Goal: Information Seeking & Learning: Learn about a topic

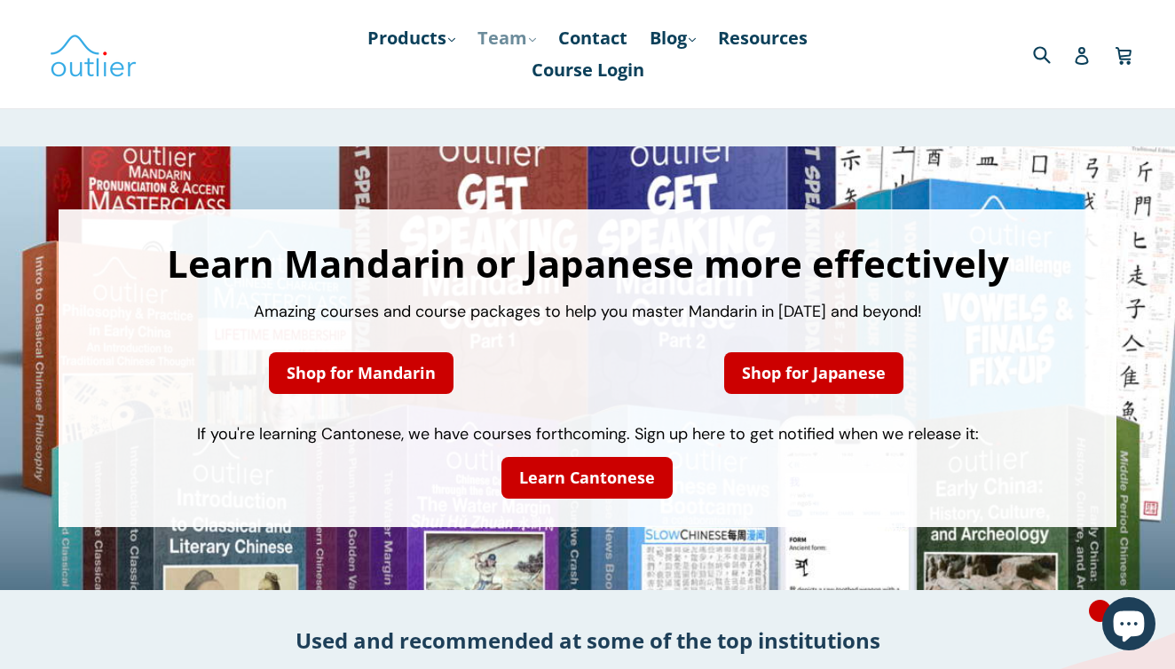
click at [514, 47] on link "Team .cls-1{fill:#231f20} expand" at bounding box center [507, 38] width 76 height 32
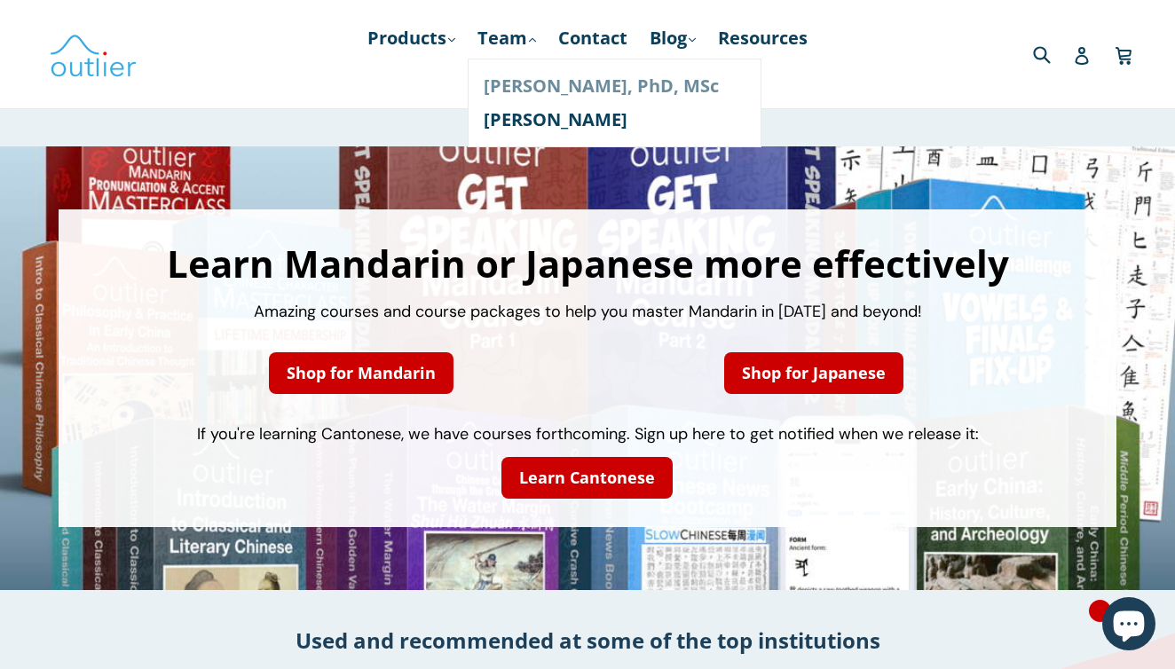
click at [522, 83] on link "[PERSON_NAME], PhD, MSc" at bounding box center [615, 86] width 262 height 34
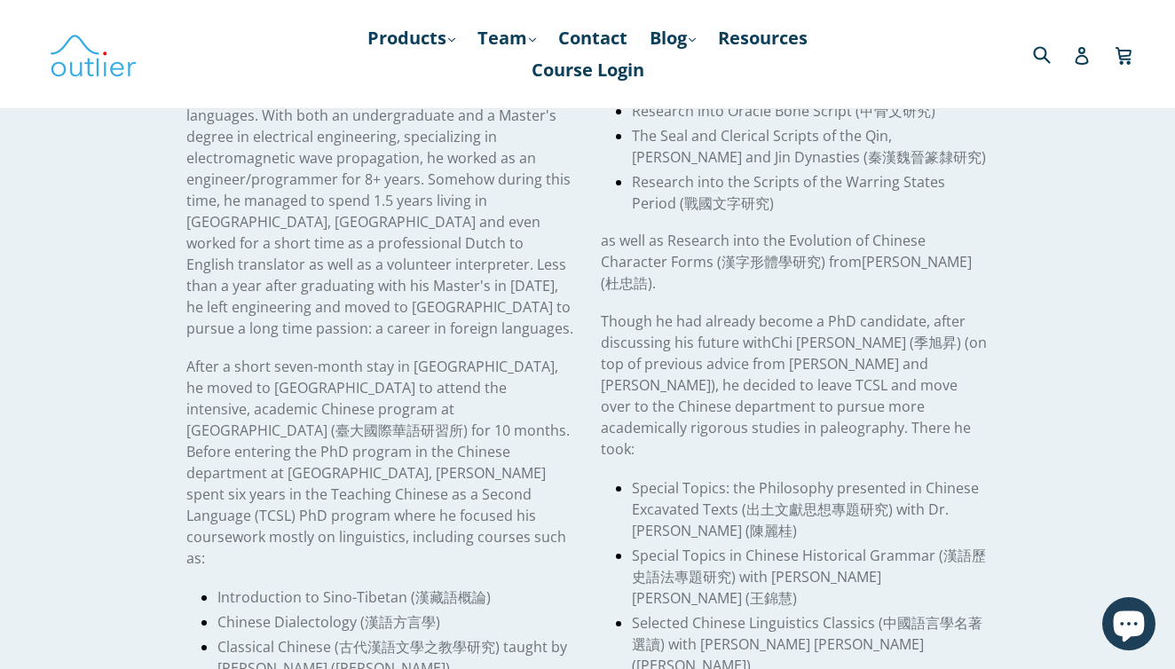
scroll to position [516, 0]
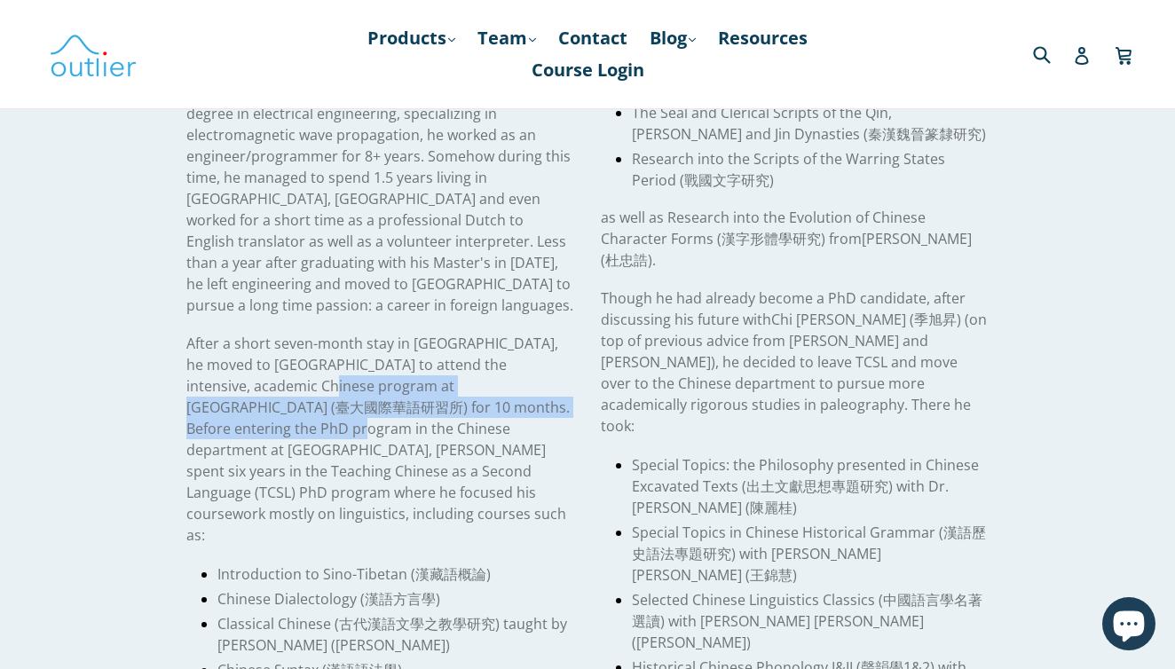
drag, startPoint x: 278, startPoint y: 368, endPoint x: 362, endPoint y: 391, distance: 87.2
click at [362, 391] on span "After a short seven-month stay in Hong Kong, he moved to Taiwan to attend the i…" at bounding box center [377, 439] width 383 height 211
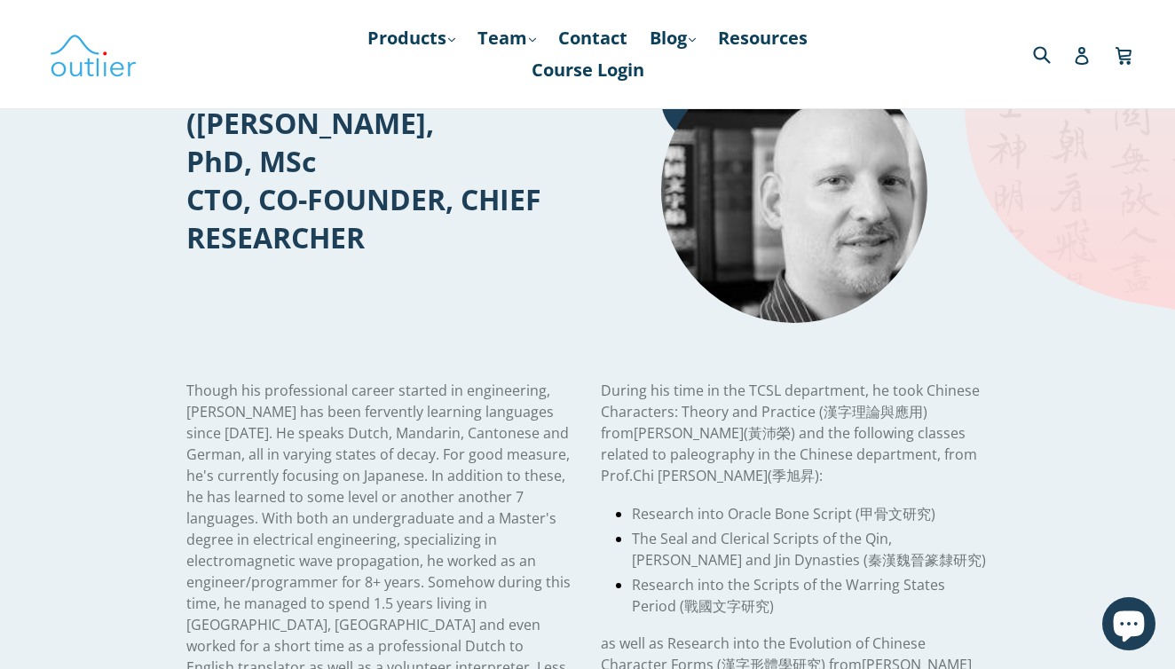
scroll to position [0, 0]
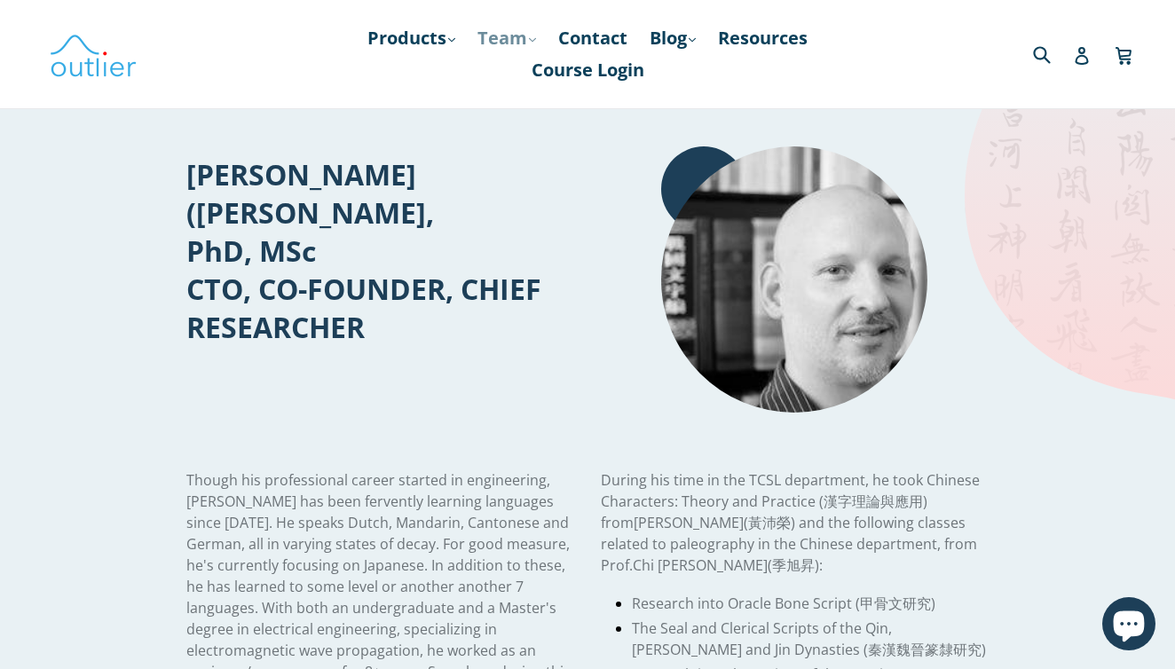
click at [498, 33] on link "Team .cls-1{fill:#231f20} expand" at bounding box center [507, 38] width 76 height 32
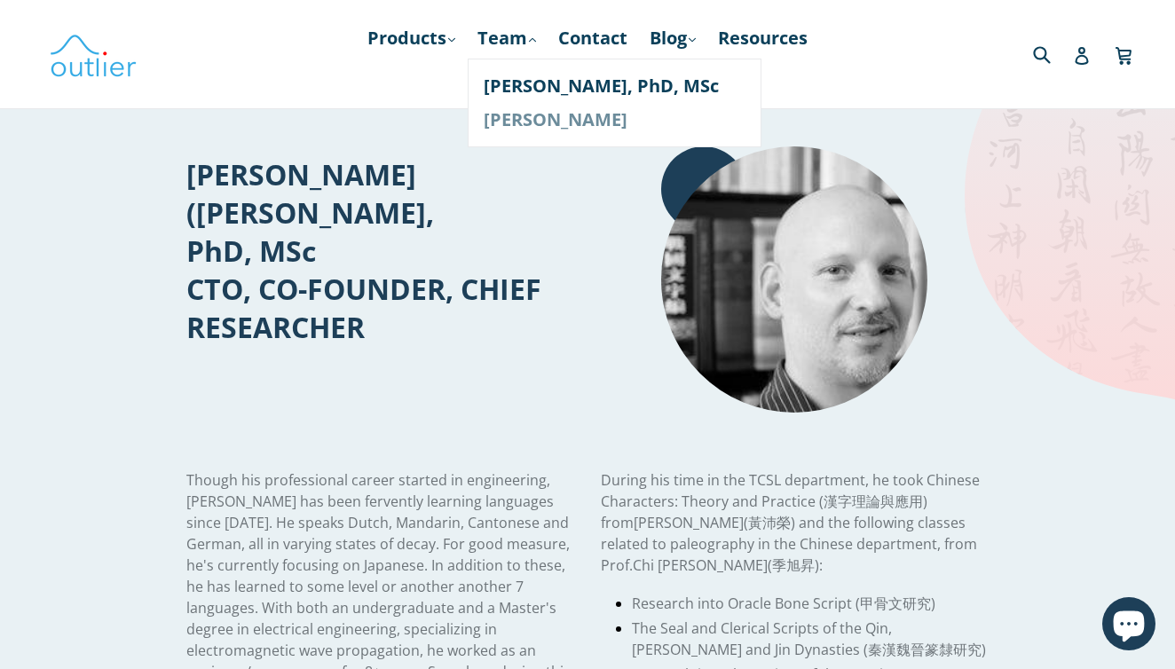
click at [515, 119] on link "[PERSON_NAME]" at bounding box center [615, 120] width 262 height 34
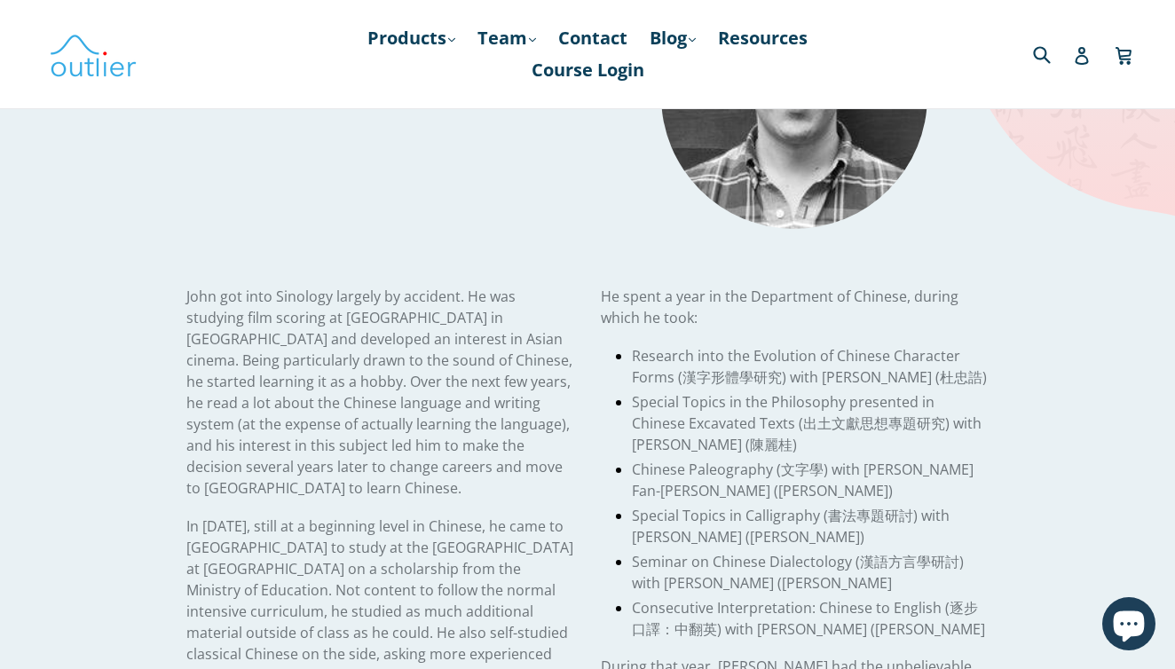
scroll to position [648, 0]
